Goal: Task Accomplishment & Management: Manage account settings

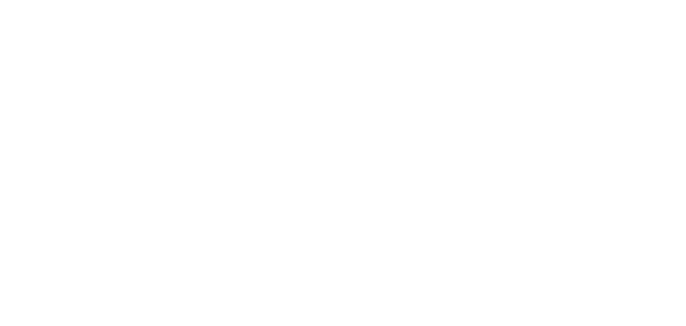
click at [171, 4] on body at bounding box center [343, 4] width 679 height 0
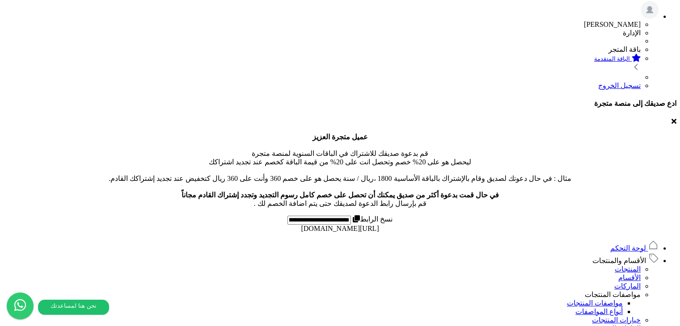
scroll to position [490, 0]
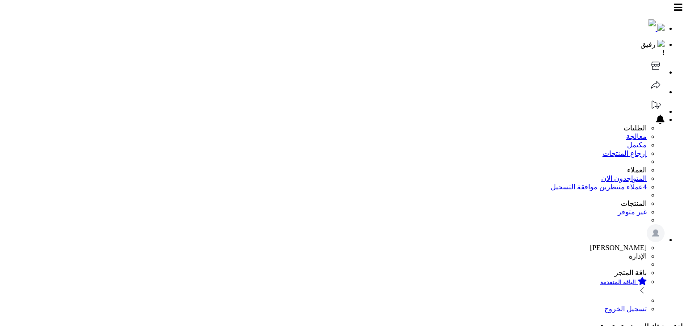
type input "**"
type input "*********"
type input "*****"
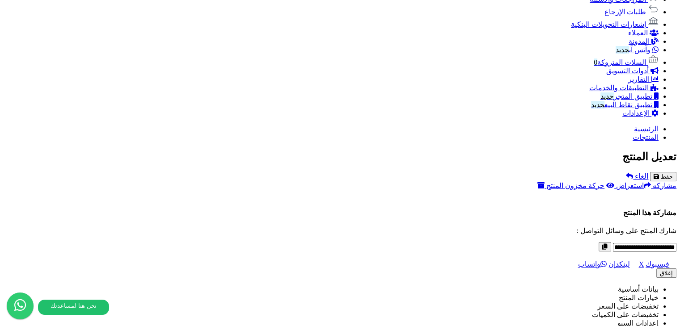
scroll to position [581, 0]
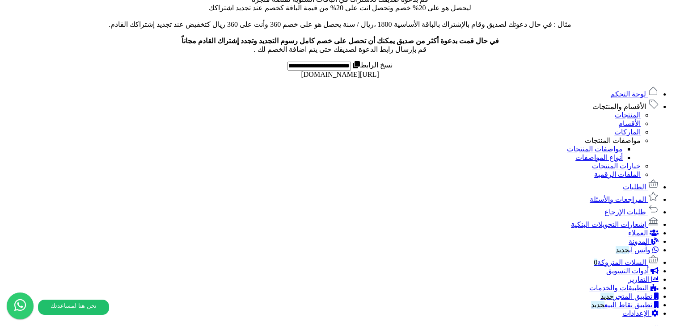
scroll to position [492, 0]
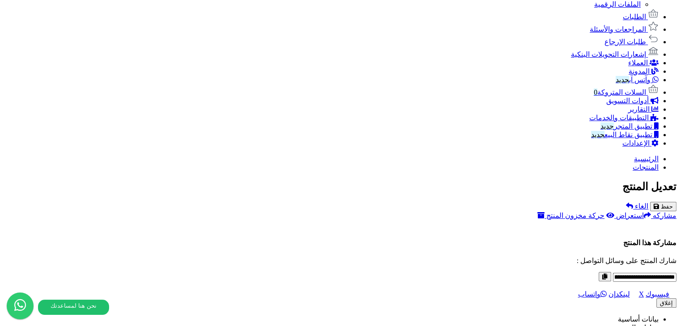
scroll to position [617, 0]
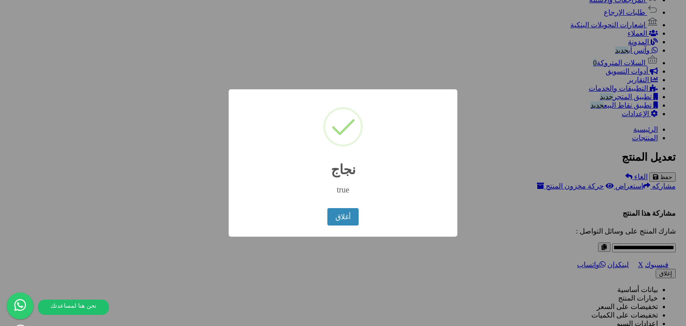
click at [518, 158] on div "× نجاج true أغلاق No Cancel" at bounding box center [343, 163] width 686 height 326
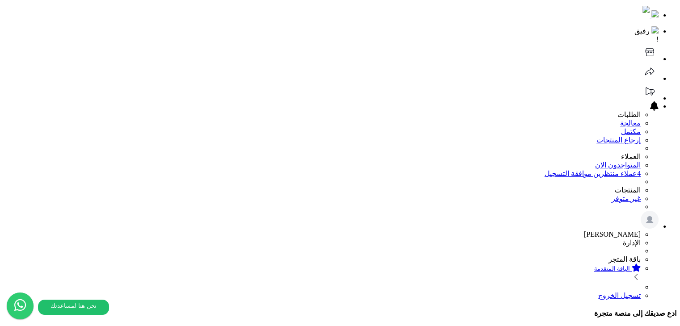
scroll to position [0, 0]
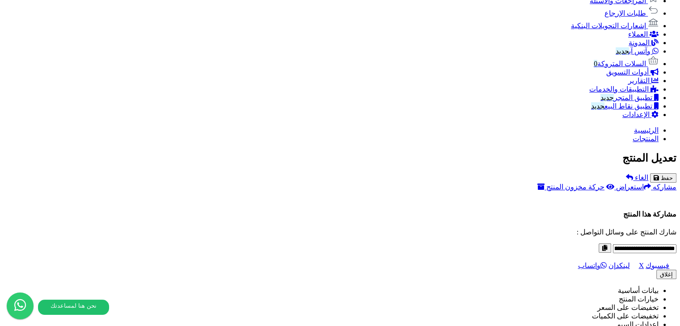
scroll to position [483, 0]
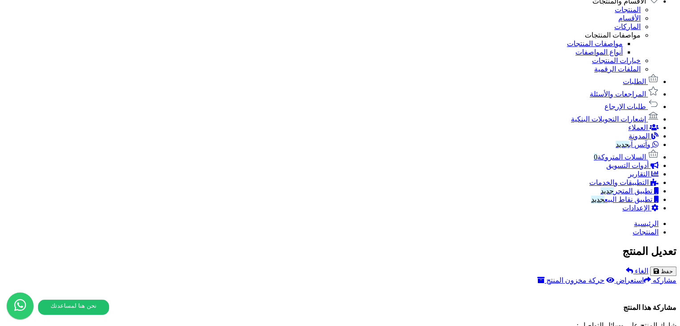
drag, startPoint x: 457, startPoint y: 206, endPoint x: 277, endPoint y: 207, distance: 179.7
copy span "catalog/product/2025/08/18/img_68a309b128b992.46299381.jpg"
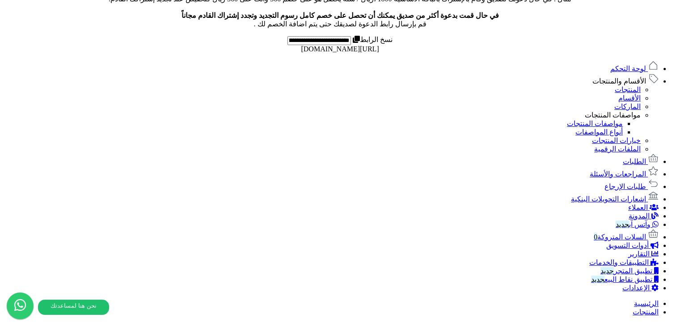
scroll to position [536, 0]
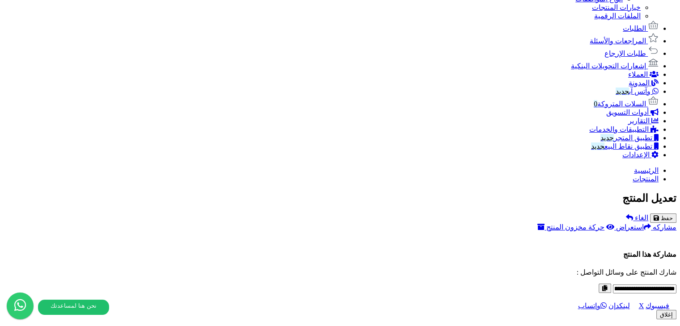
drag, startPoint x: 456, startPoint y: 152, endPoint x: 279, endPoint y: 151, distance: 177.0
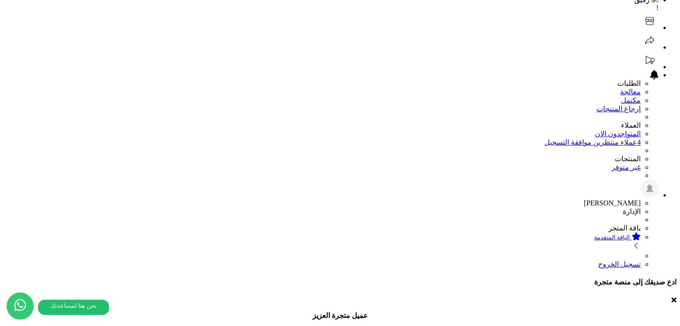
scroll to position [0, 0]
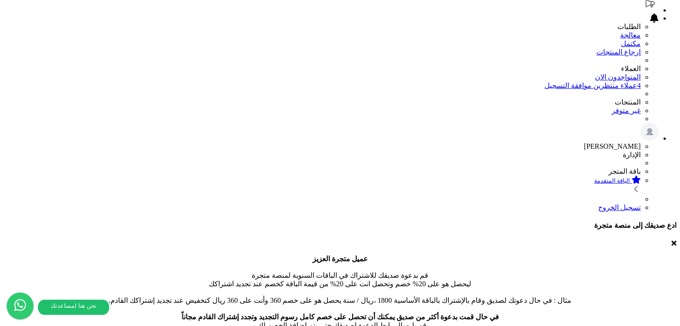
scroll to position [223, 0]
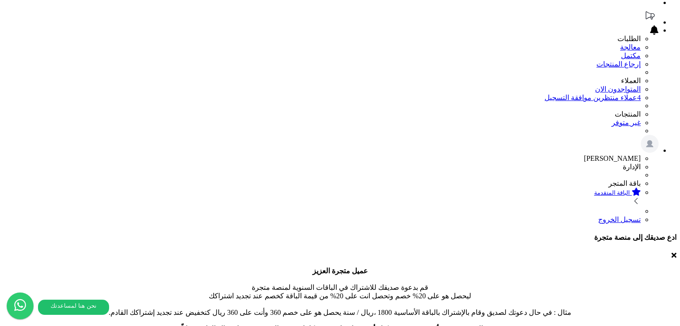
scroll to position [94, 0]
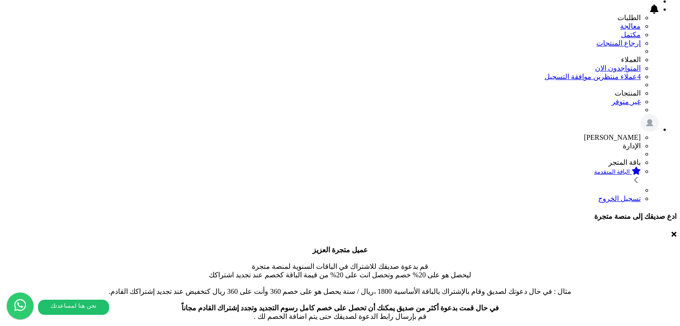
scroll to position [89, 0]
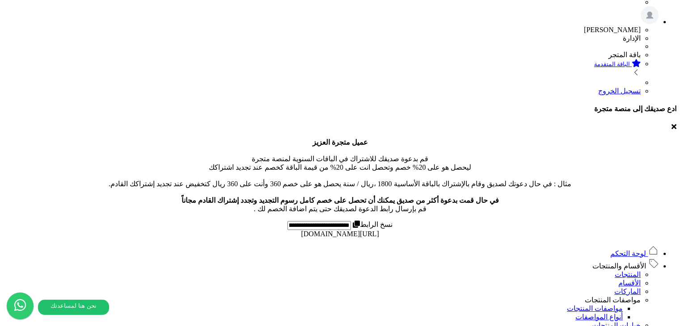
scroll to position [223, 0]
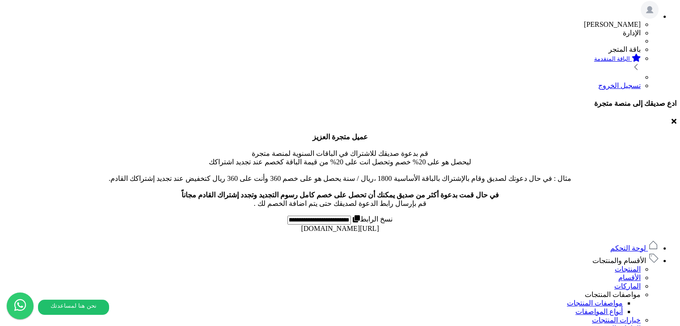
drag, startPoint x: 261, startPoint y: 217, endPoint x: 229, endPoint y: 225, distance: 32.8
drag, startPoint x: 229, startPoint y: 225, endPoint x: 232, endPoint y: 147, distance: 78.3
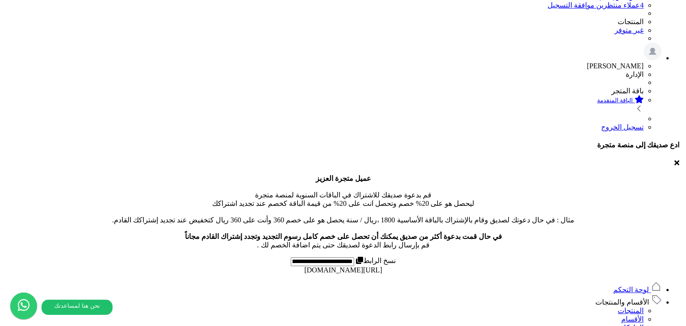
scroll to position [134, 0]
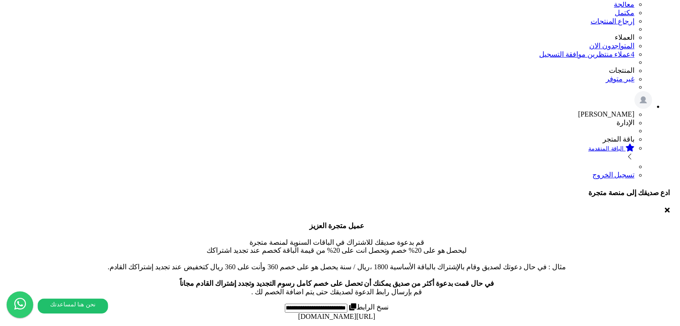
scroll to position [117, 0]
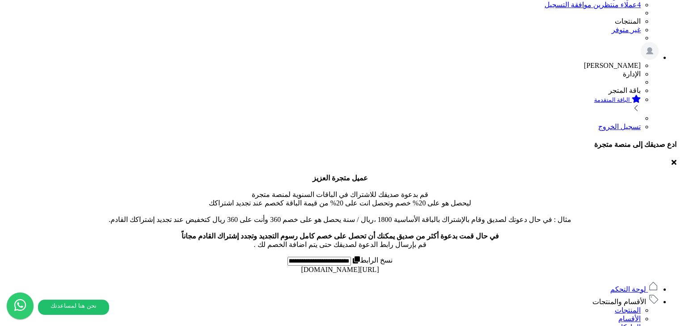
scroll to position [268, 0]
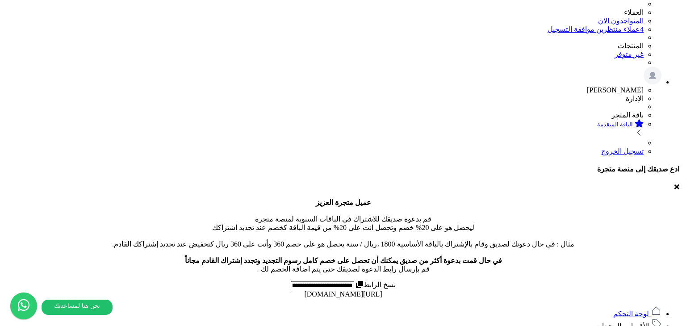
scroll to position [156, 0]
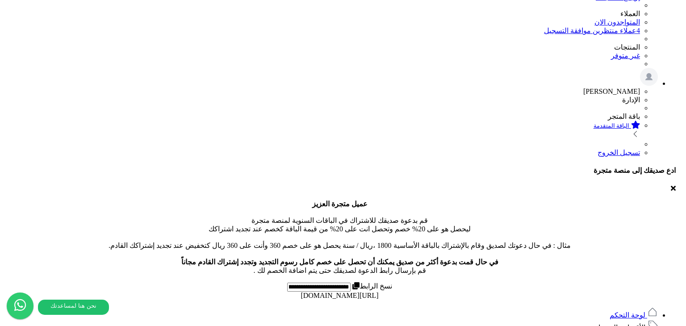
scroll to position [28, 0]
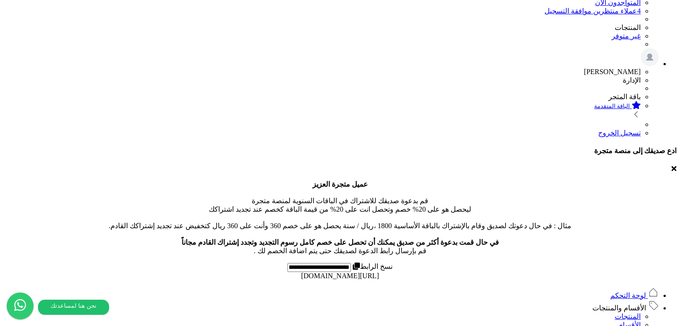
scroll to position [179, 0]
